Goal: Task Accomplishment & Management: Manage account settings

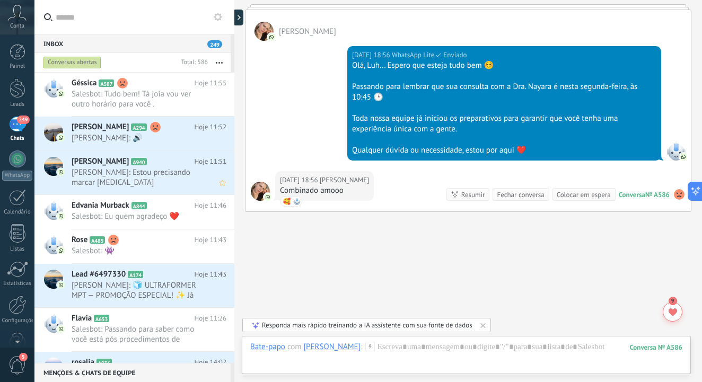
scroll to position [597, 0]
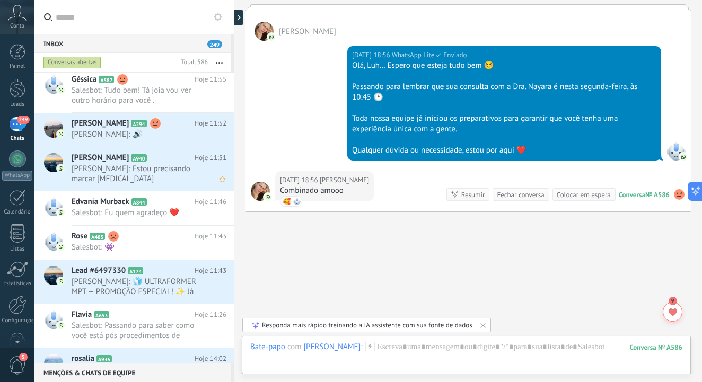
click at [167, 173] on span "[PERSON_NAME]: Estou precisando marcar [MEDICAL_DATA]" at bounding box center [139, 174] width 135 height 20
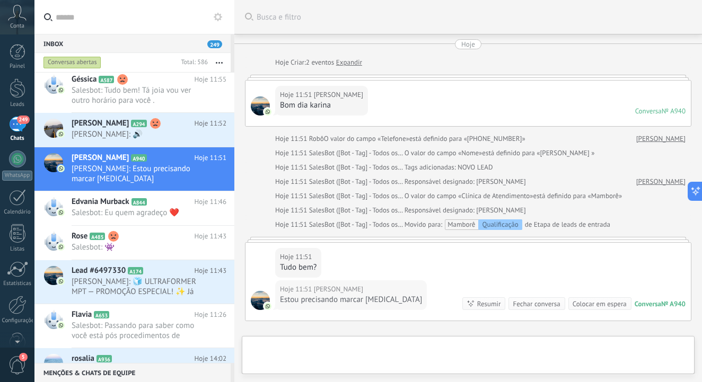
scroll to position [124, 0]
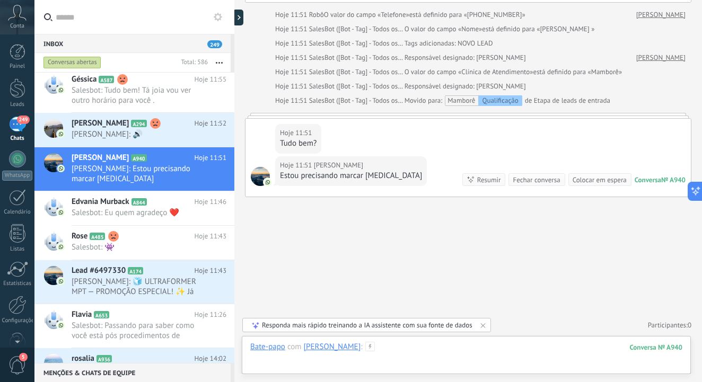
click at [281, 364] on div at bounding box center [466, 358] width 432 height 32
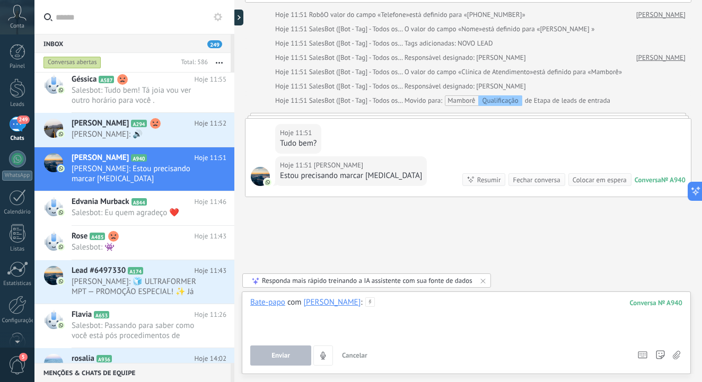
click at [275, 322] on div at bounding box center [466, 318] width 432 height 40
click at [279, 360] on span "Enviar" at bounding box center [281, 355] width 19 height 7
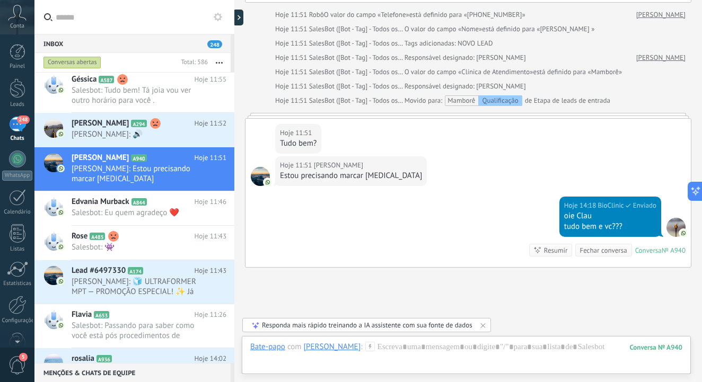
scroll to position [195, 0]
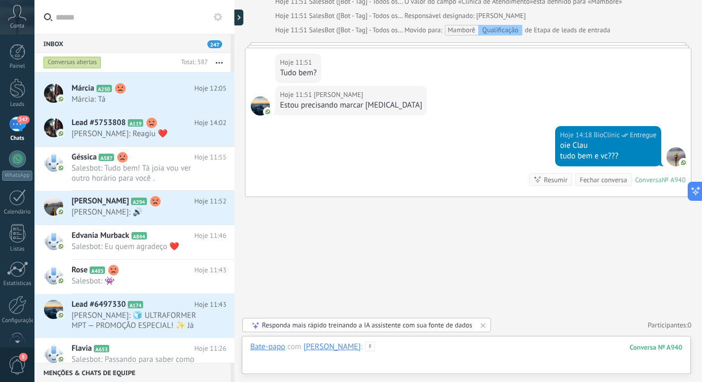
click at [271, 357] on div at bounding box center [466, 358] width 432 height 32
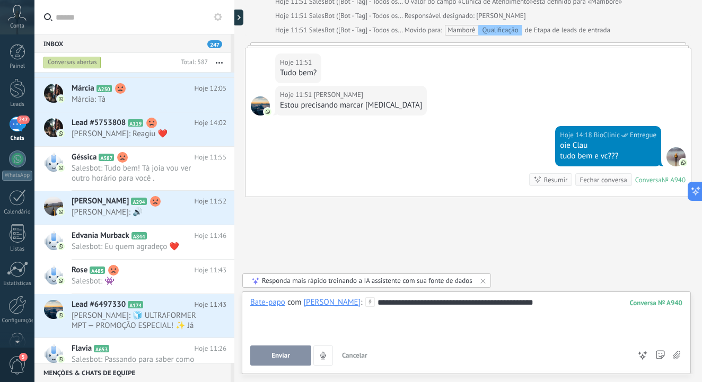
click at [282, 354] on span "Enviar" at bounding box center [281, 355] width 19 height 7
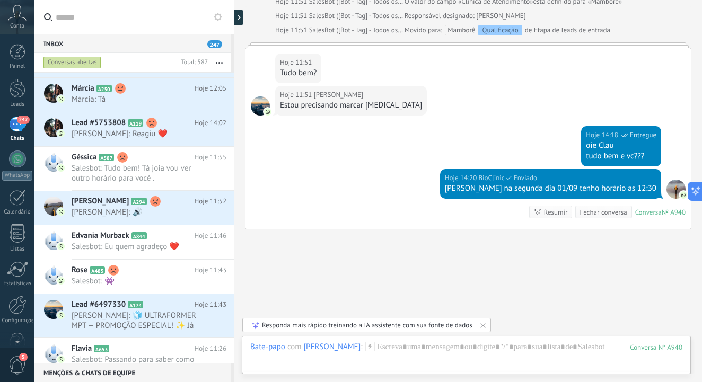
scroll to position [227, 0]
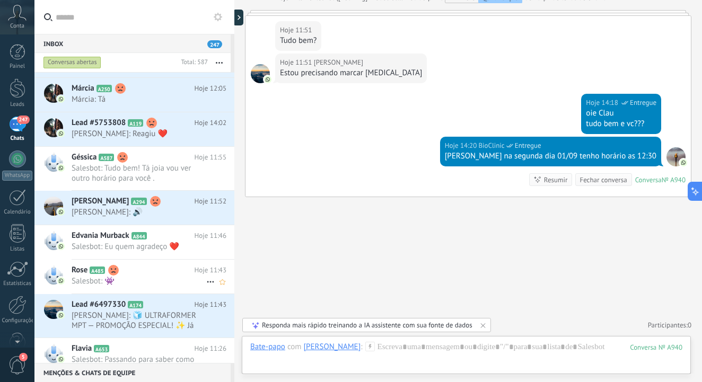
click at [163, 273] on h2 "Rose A485" at bounding box center [133, 270] width 123 height 11
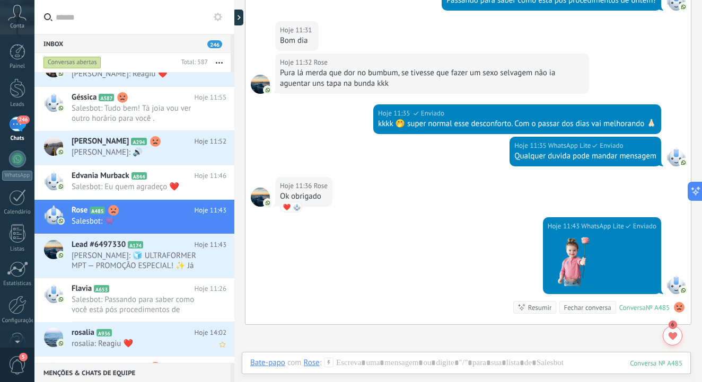
scroll to position [658, 0]
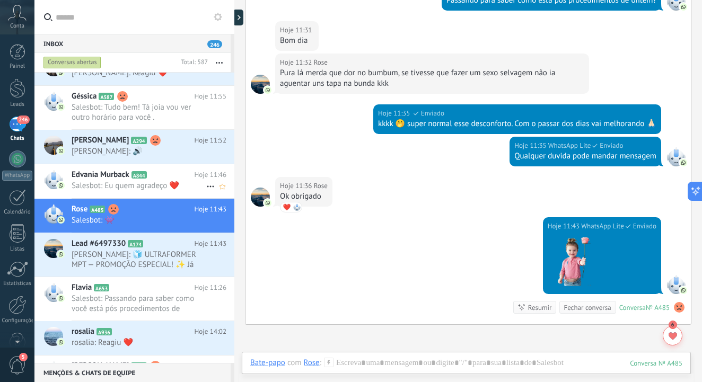
click at [159, 185] on span "Salesbot: Eu quem agradeço ❤️" at bounding box center [139, 186] width 135 height 10
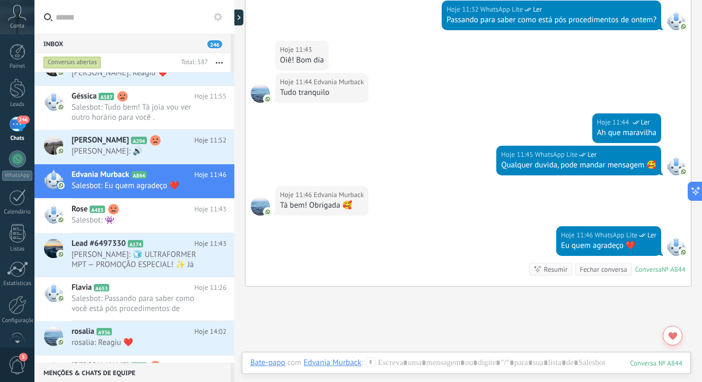
scroll to position [2141, 0]
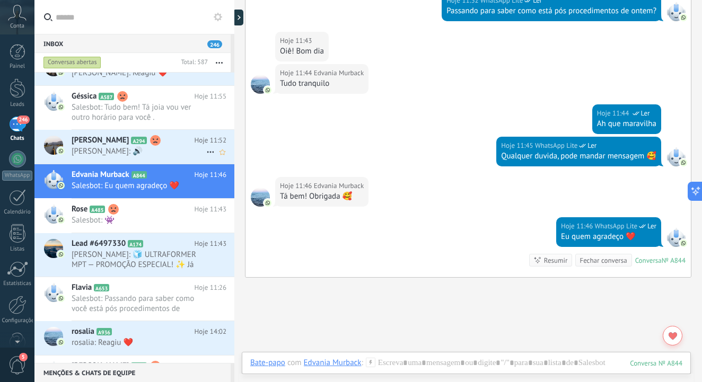
click at [157, 152] on span "[PERSON_NAME]: 🔊" at bounding box center [139, 151] width 135 height 10
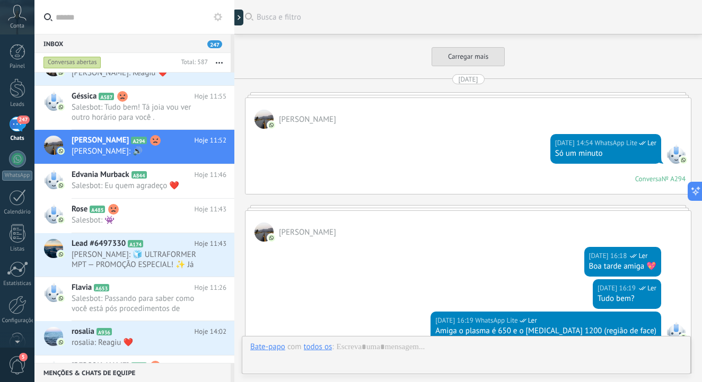
scroll to position [2835, 0]
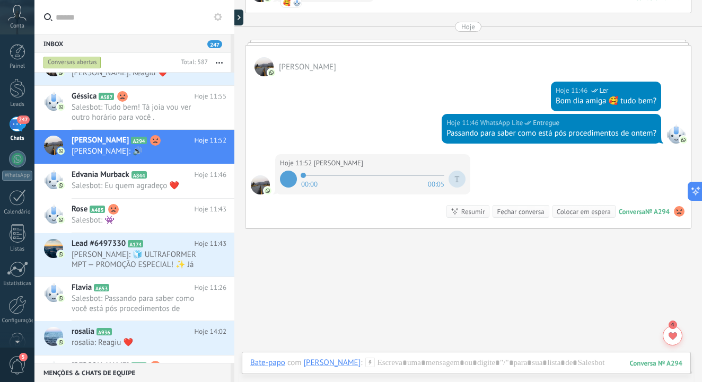
click at [291, 180] on icon at bounding box center [288, 179] width 11 height 11
click at [287, 180] on icon at bounding box center [288, 179] width 5 height 6
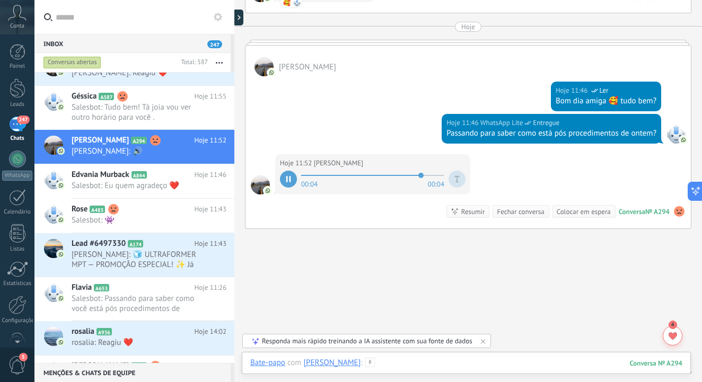
click at [392, 365] on div at bounding box center [466, 374] width 432 height 32
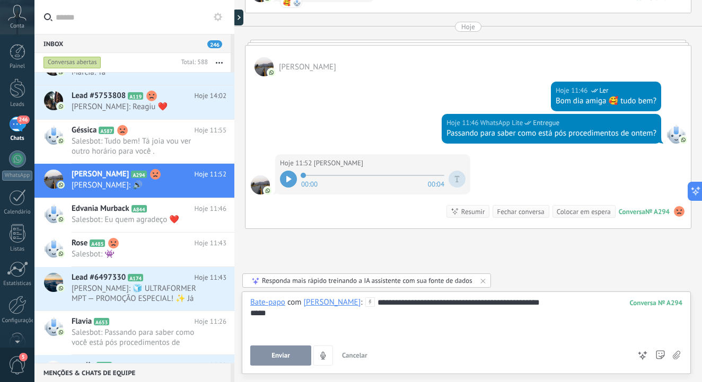
click at [281, 360] on span "Enviar" at bounding box center [281, 355] width 19 height 7
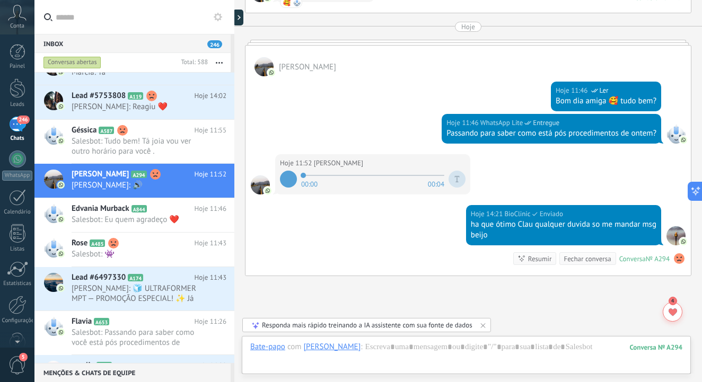
scroll to position [2914, 0]
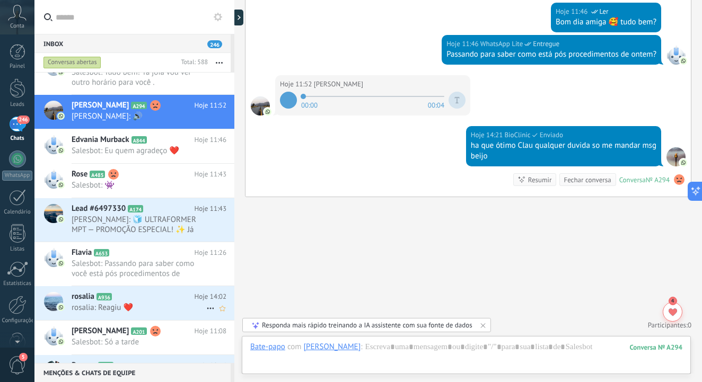
click at [167, 295] on h2 "rosalia A936" at bounding box center [133, 297] width 123 height 11
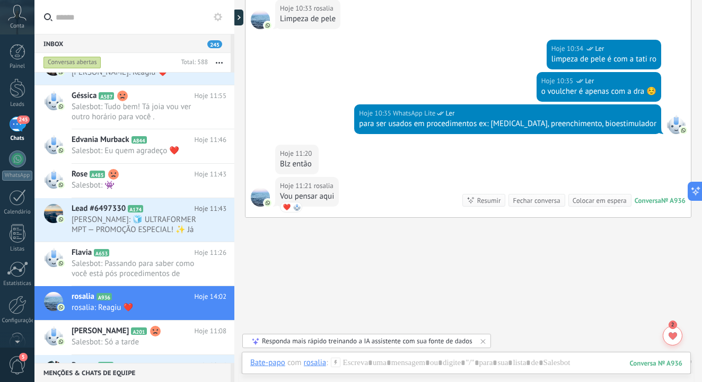
scroll to position [569, 0]
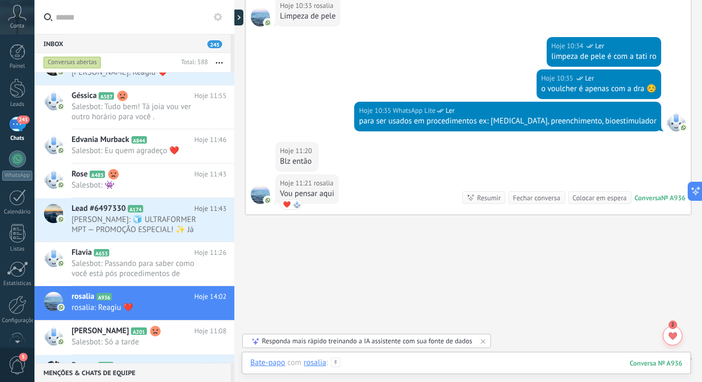
click at [372, 368] on div at bounding box center [466, 374] width 432 height 32
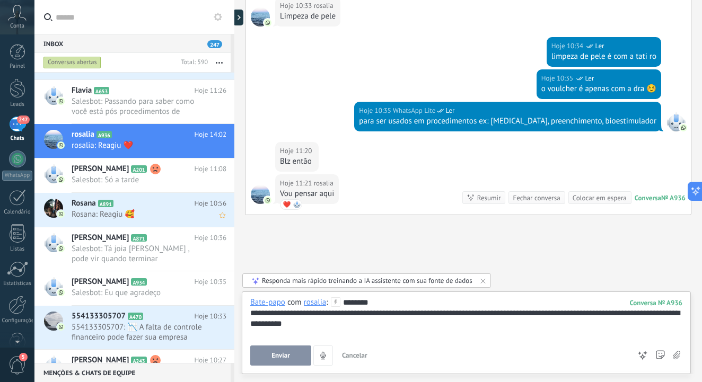
scroll to position [961, 0]
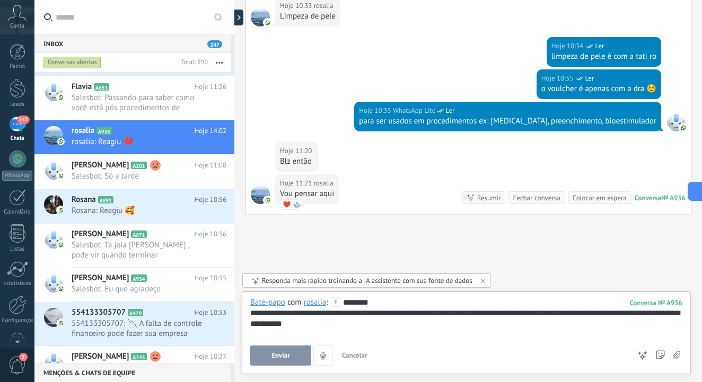
click at [278, 356] on span "Enviar" at bounding box center [281, 355] width 19 height 7
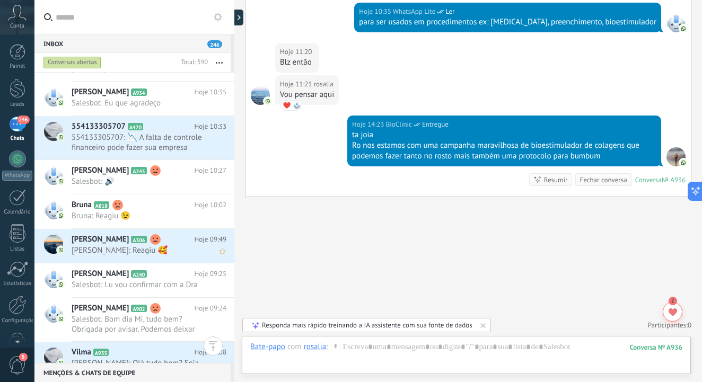
scroll to position [1188, 0]
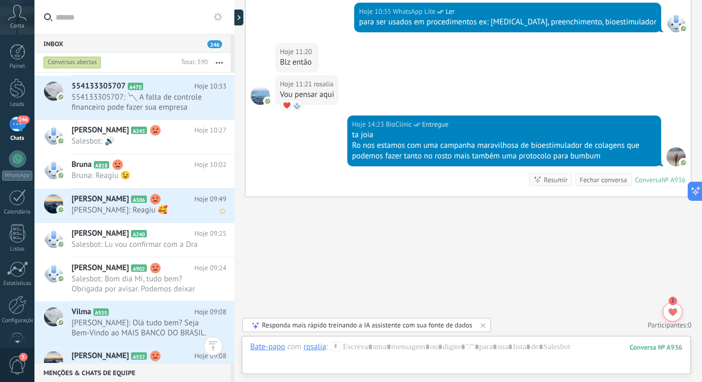
click at [171, 208] on span "[PERSON_NAME]: Reagiu 🥰" at bounding box center [139, 210] width 135 height 10
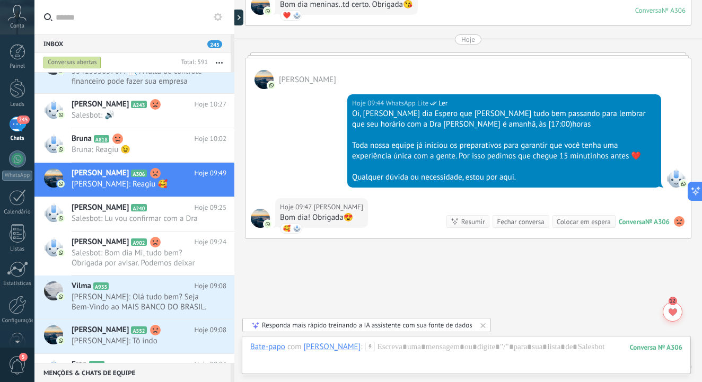
scroll to position [3236, 0]
